Goal: Navigation & Orientation: Find specific page/section

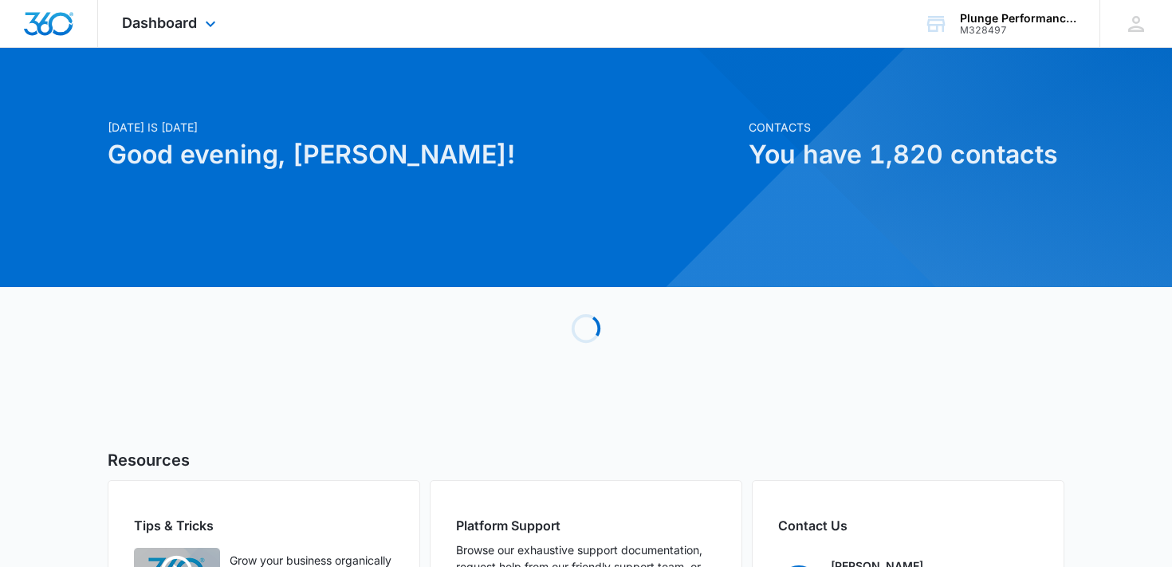
click at [175, 32] on div "Dashboard Apps Reputation Forms CRM Email Social Payments POS Content Ads Intel…" at bounding box center [171, 23] width 146 height 47
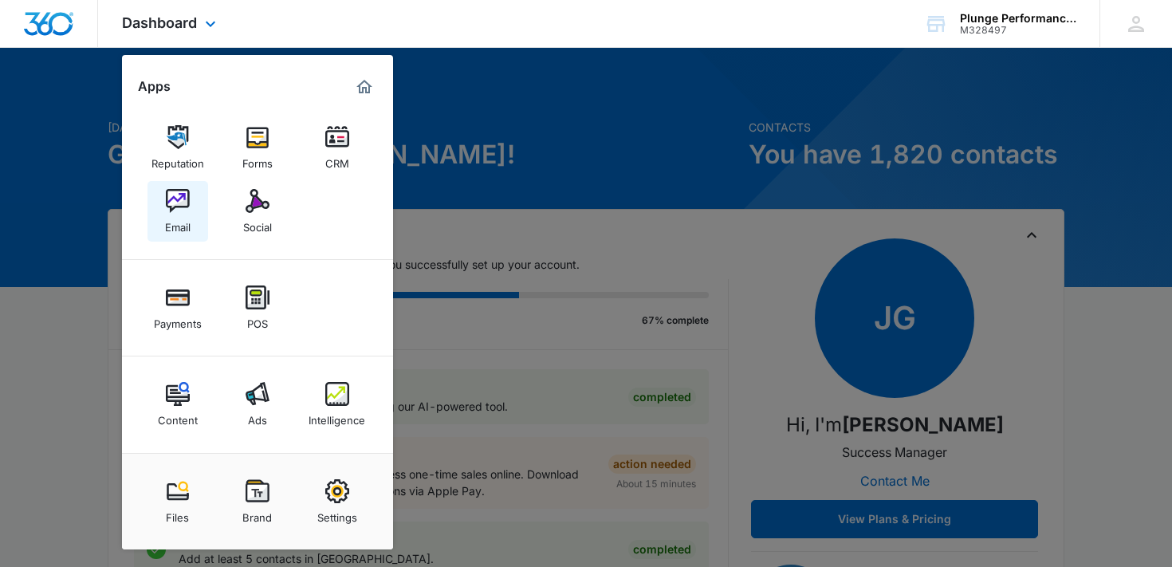
click at [179, 207] on img at bounding box center [178, 201] width 24 height 24
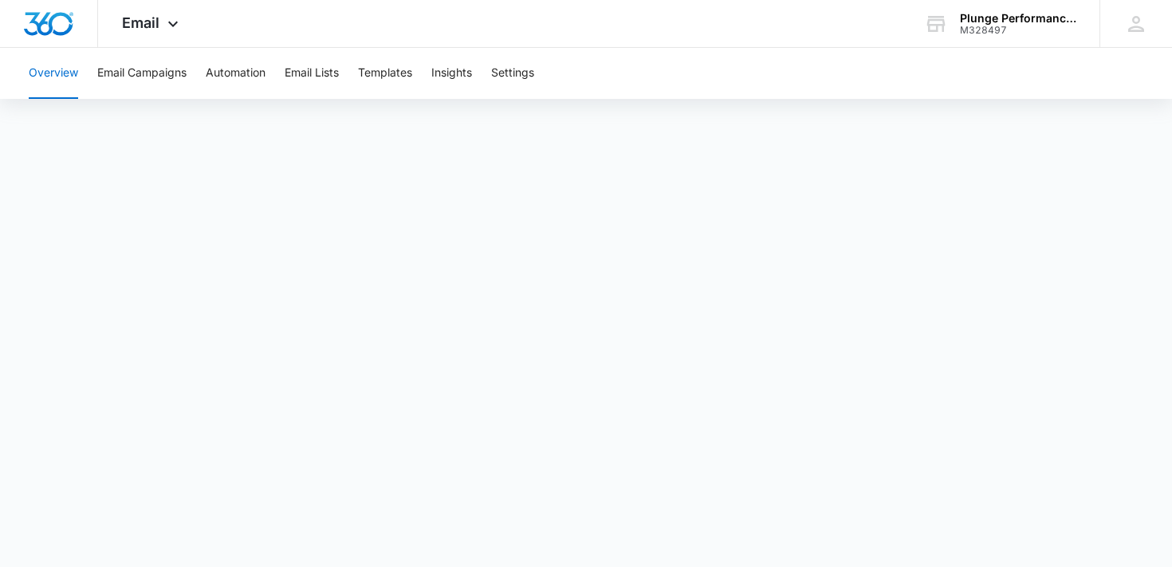
click at [64, 74] on button "Overview" at bounding box center [53, 73] width 49 height 51
click at [463, 84] on button "Insights" at bounding box center [451, 73] width 41 height 51
